Goal: Find contact information: Find contact information

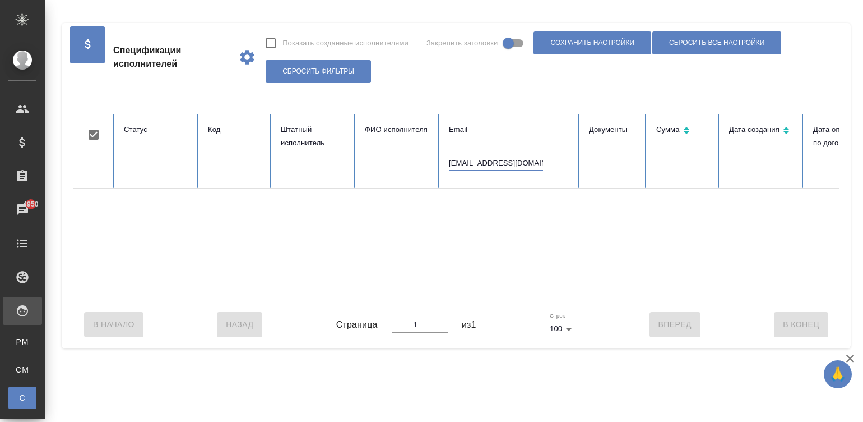
scroll to position [0, 433]
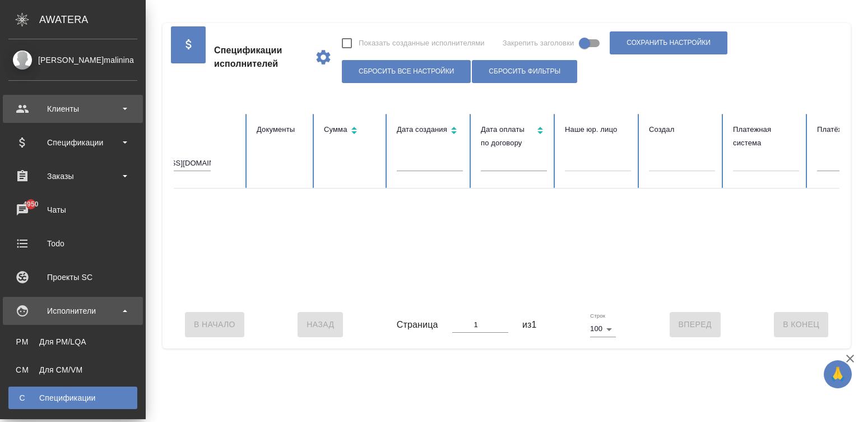
click at [24, 98] on div "Клиенты" at bounding box center [73, 109] width 140 height 28
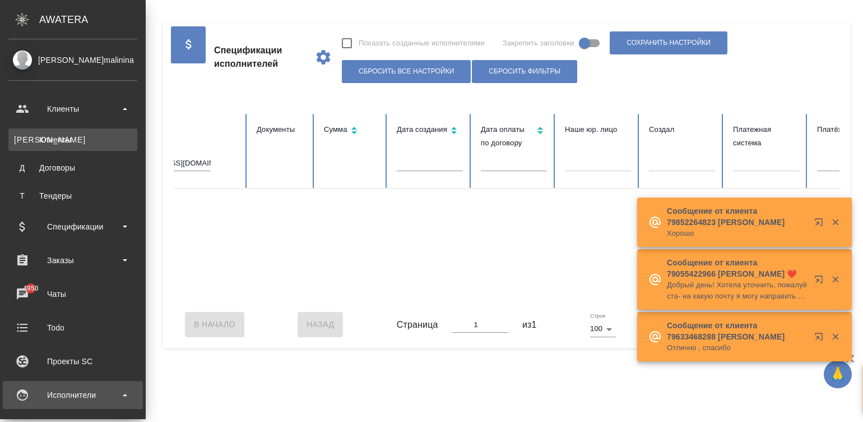
click at [70, 143] on link "К Клиенты" at bounding box center [72, 139] width 129 height 22
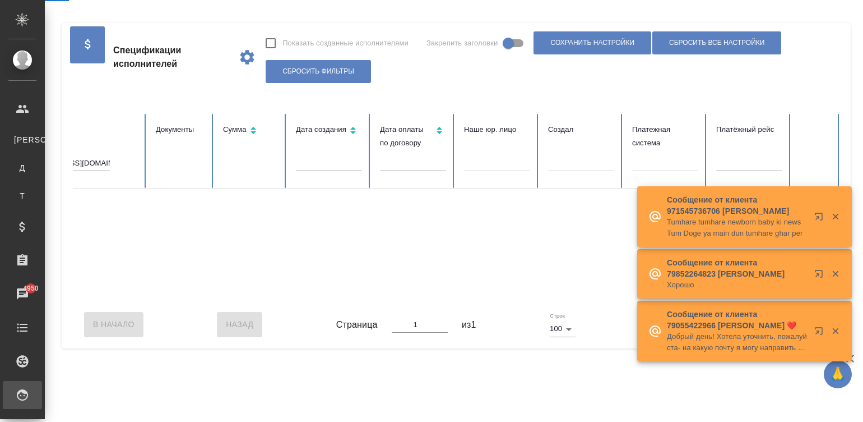
select select "RU"
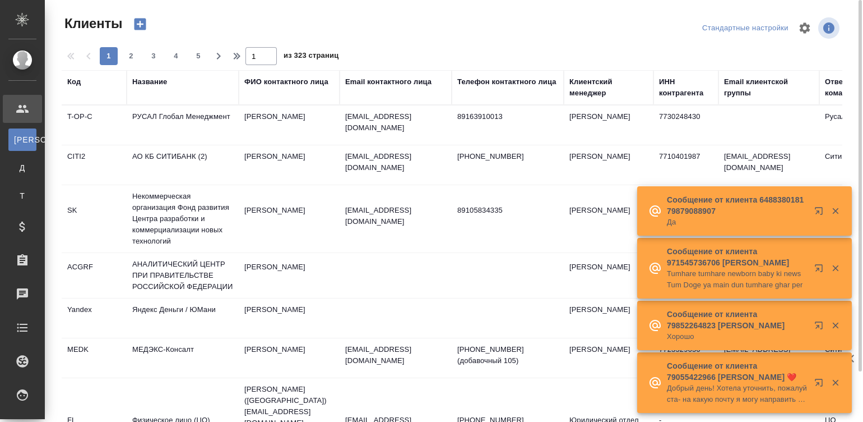
click at [156, 82] on div "Название" at bounding box center [149, 81] width 35 height 11
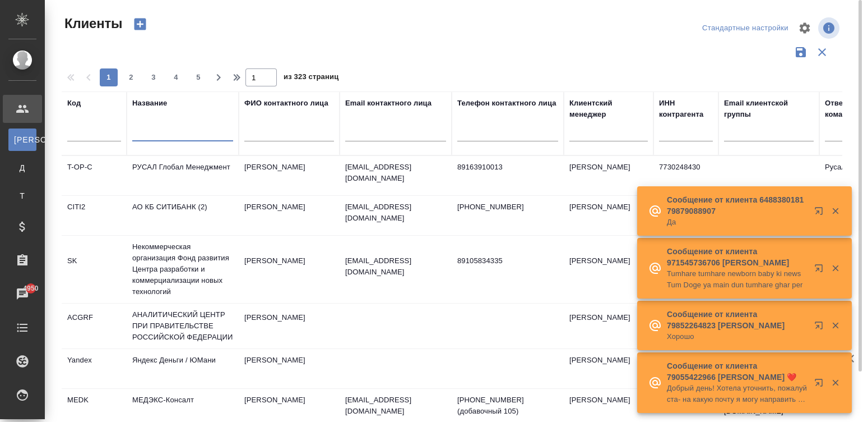
click at [142, 129] on input "text" at bounding box center [182, 134] width 101 height 14
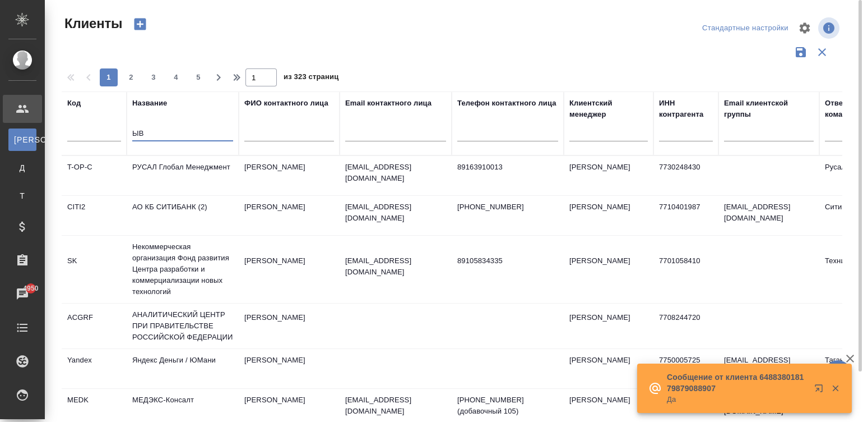
type input "Ы"
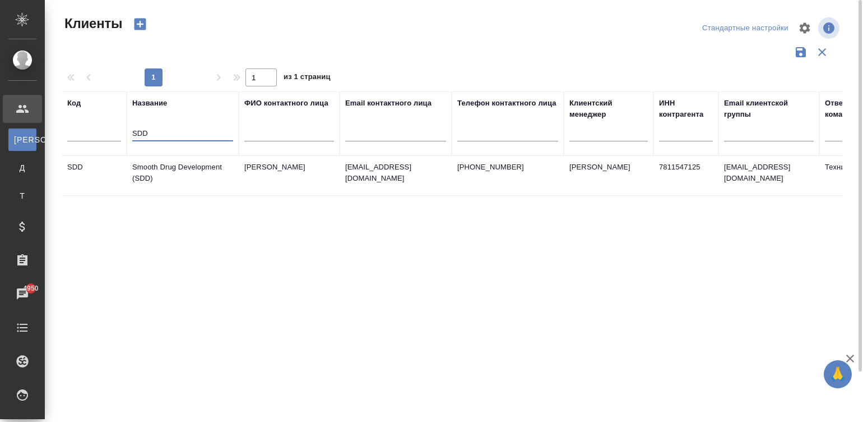
type input "SDD"
click at [204, 177] on td "Smooth Drug Development (SDD)" at bounding box center [183, 175] width 112 height 39
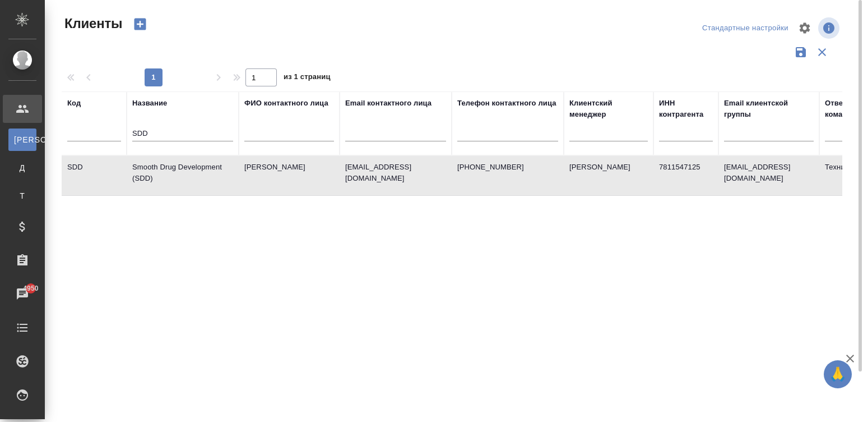
click at [204, 177] on td "Smooth Drug Development (SDD)" at bounding box center [183, 175] width 112 height 39
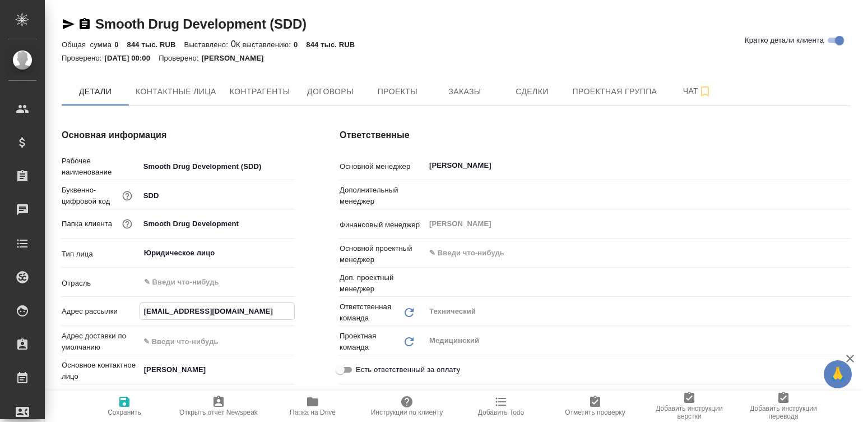
click at [212, 310] on input "[EMAIL_ADDRESS][DOMAIN_NAME]" at bounding box center [217, 311] width 154 height 16
